Goal: Task Accomplishment & Management: Manage account settings

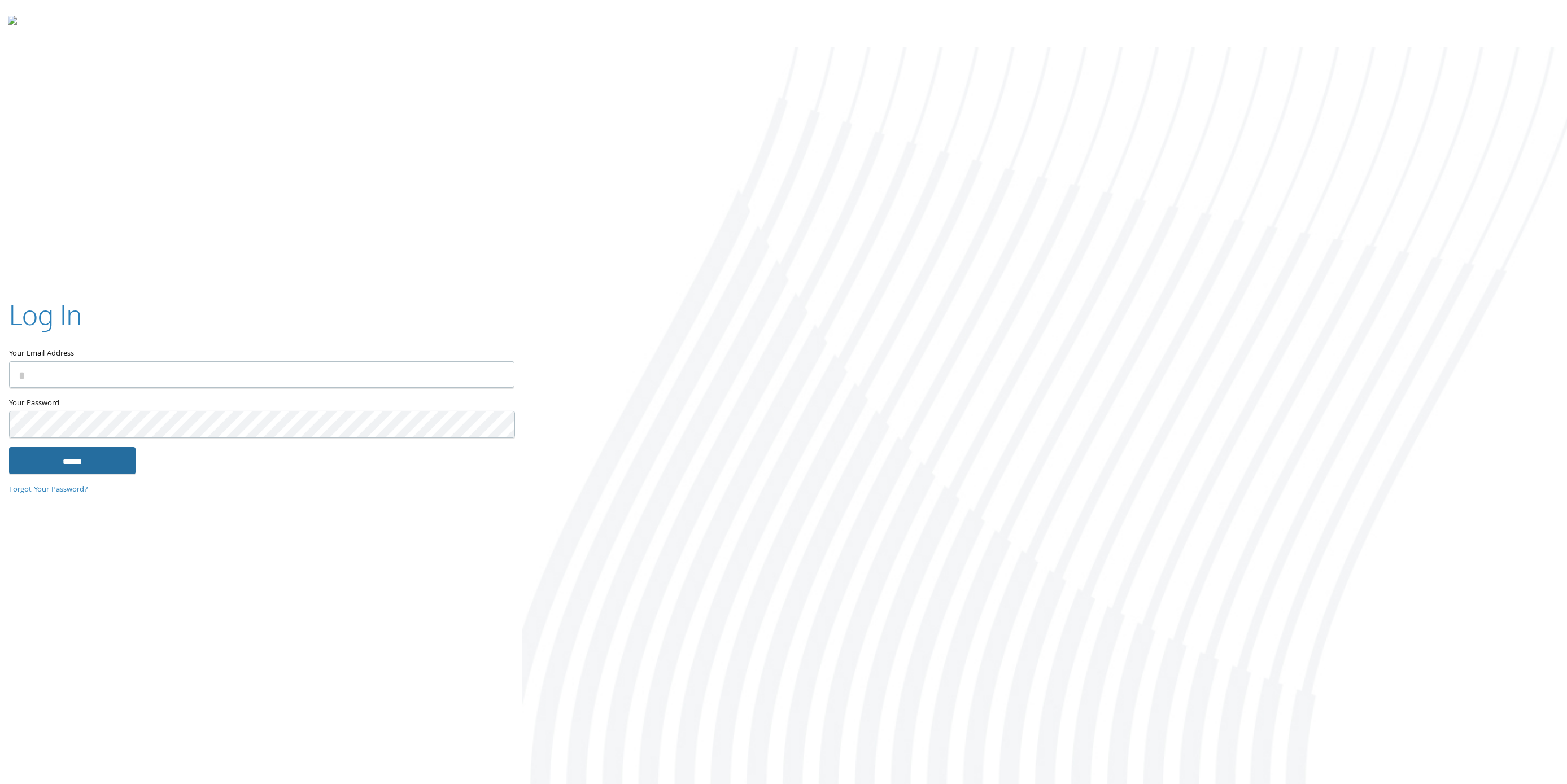
type input "**********"
click at [98, 461] on input "******" at bounding box center [72, 461] width 126 height 27
type input "**********"
click at [83, 456] on input "******" at bounding box center [72, 461] width 126 height 27
